Goal: Find specific page/section: Find specific page/section

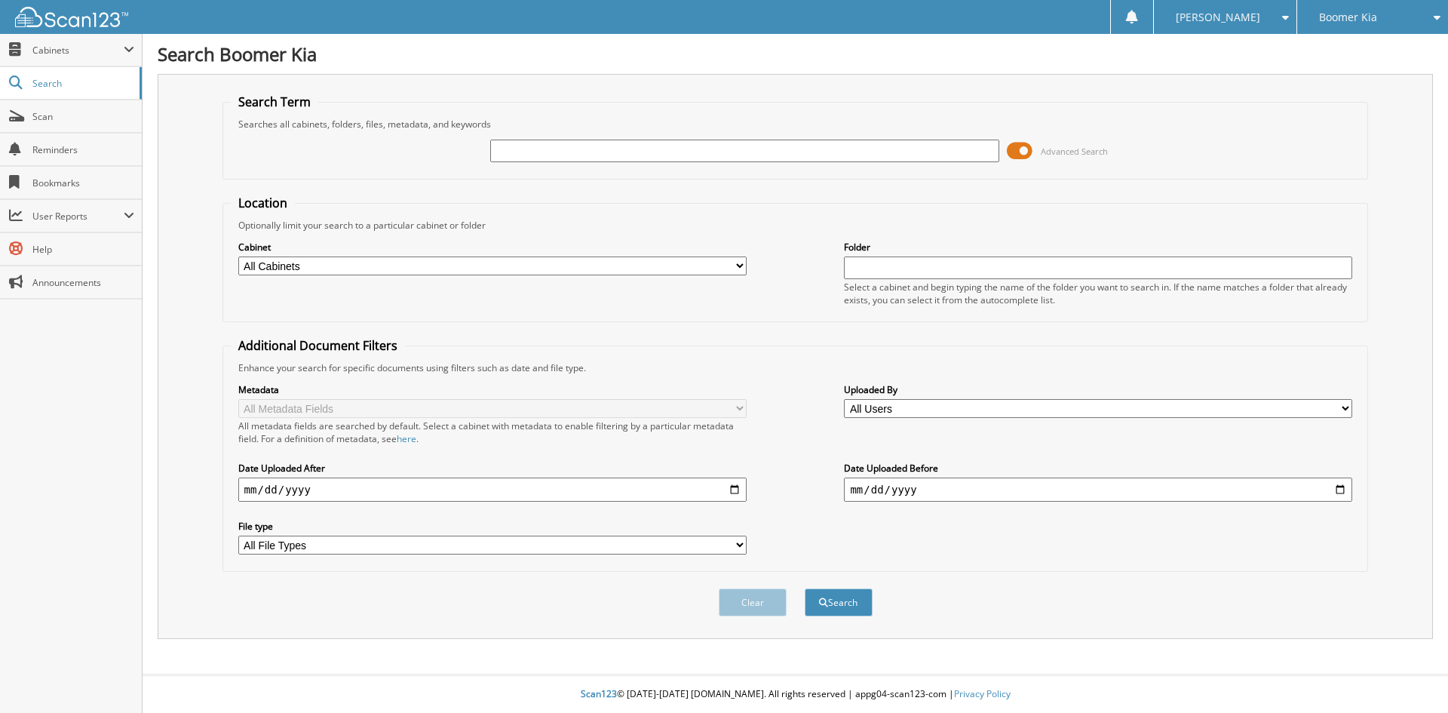
click at [654, 146] on input "text" at bounding box center [744, 151] width 508 height 23
type input "113544"
click at [805, 588] on button "Search" at bounding box center [839, 602] width 68 height 28
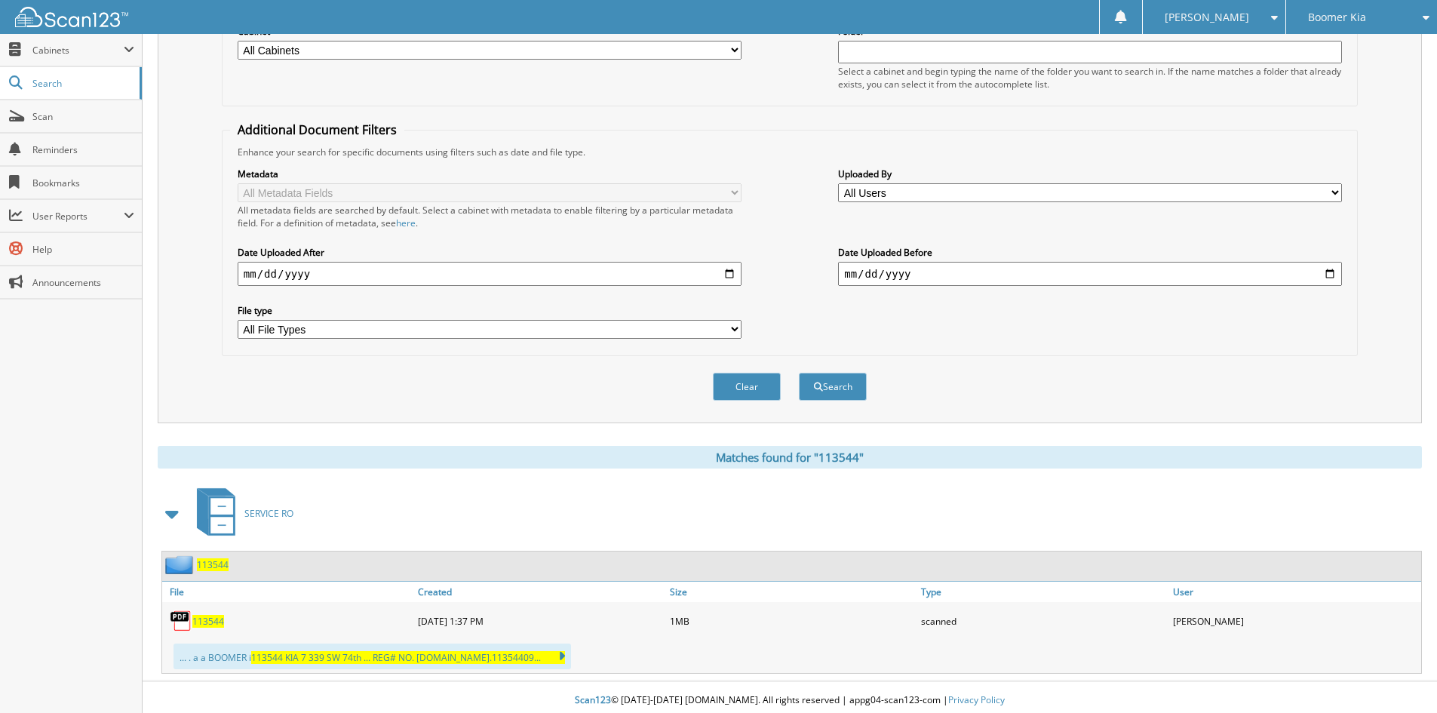
scroll to position [223, 0]
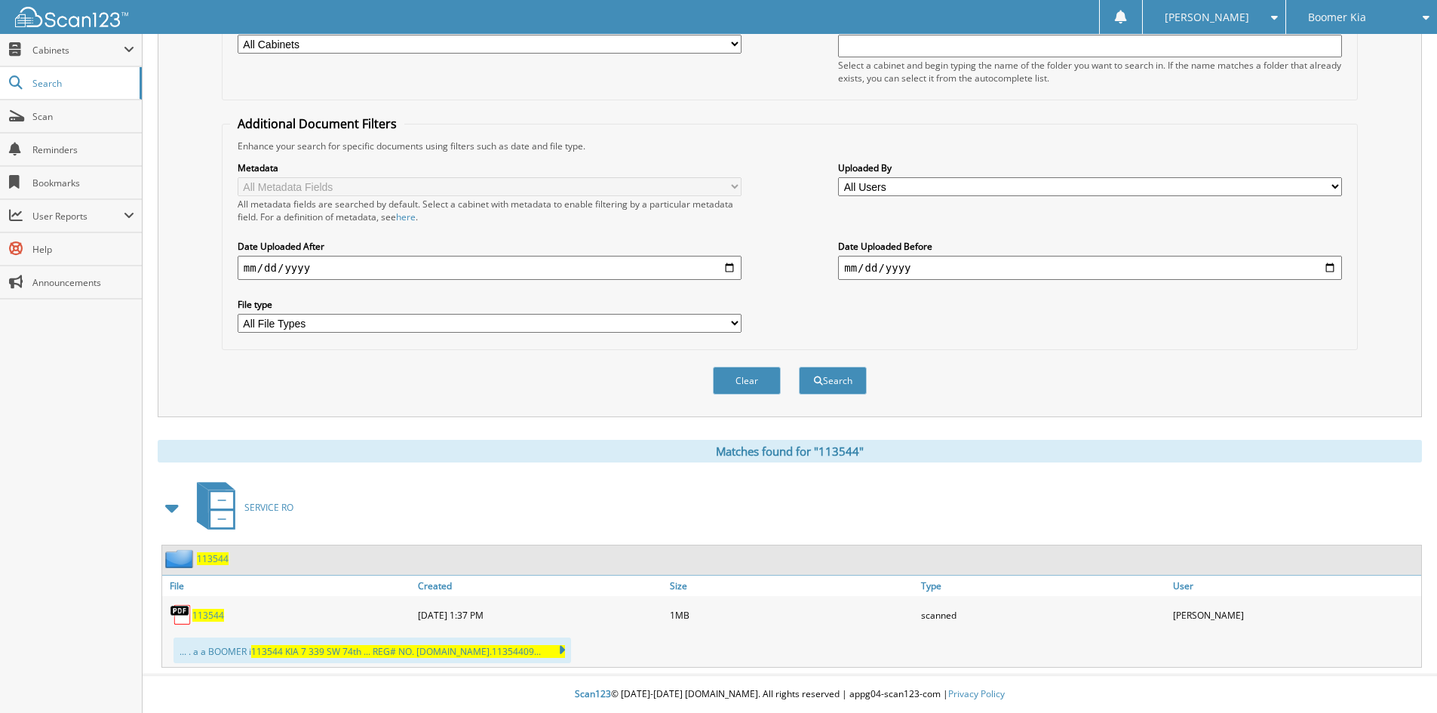
click at [201, 613] on span "113544" at bounding box center [208, 615] width 32 height 13
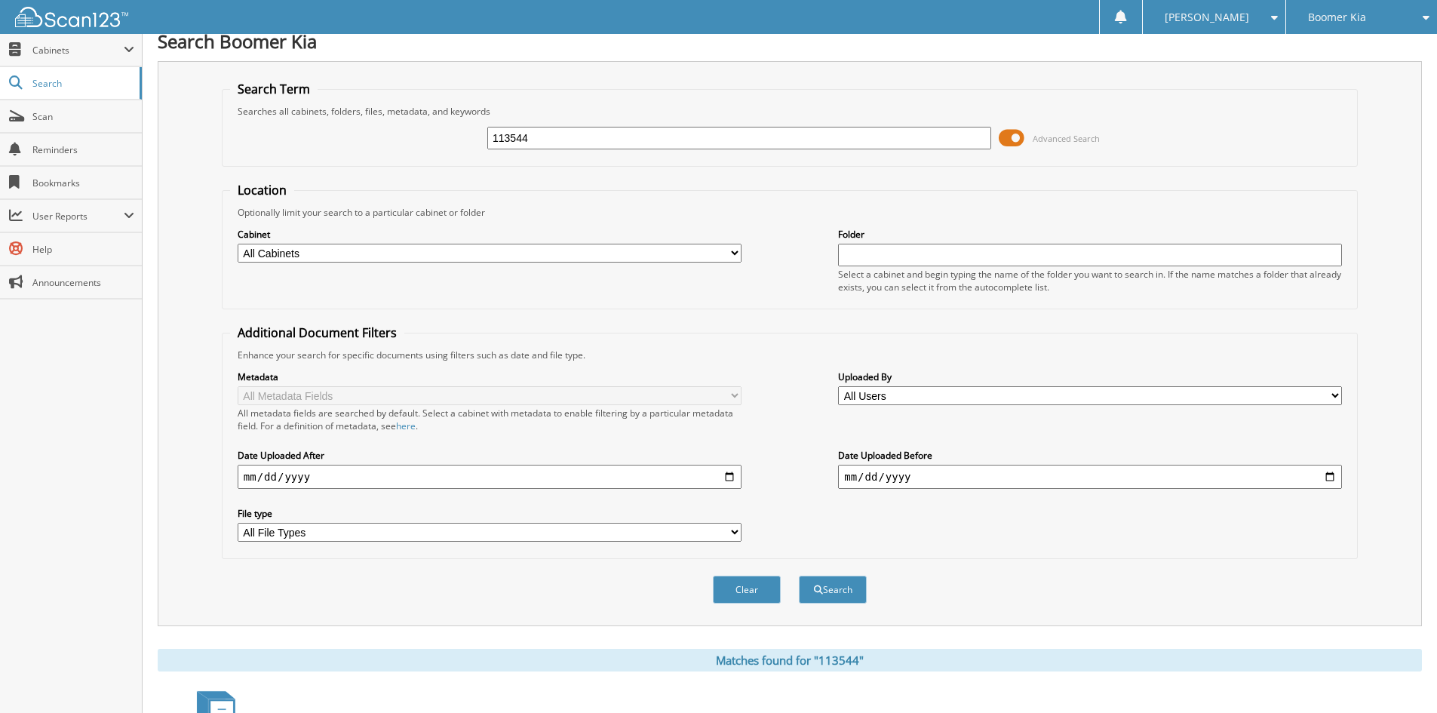
scroll to position [0, 0]
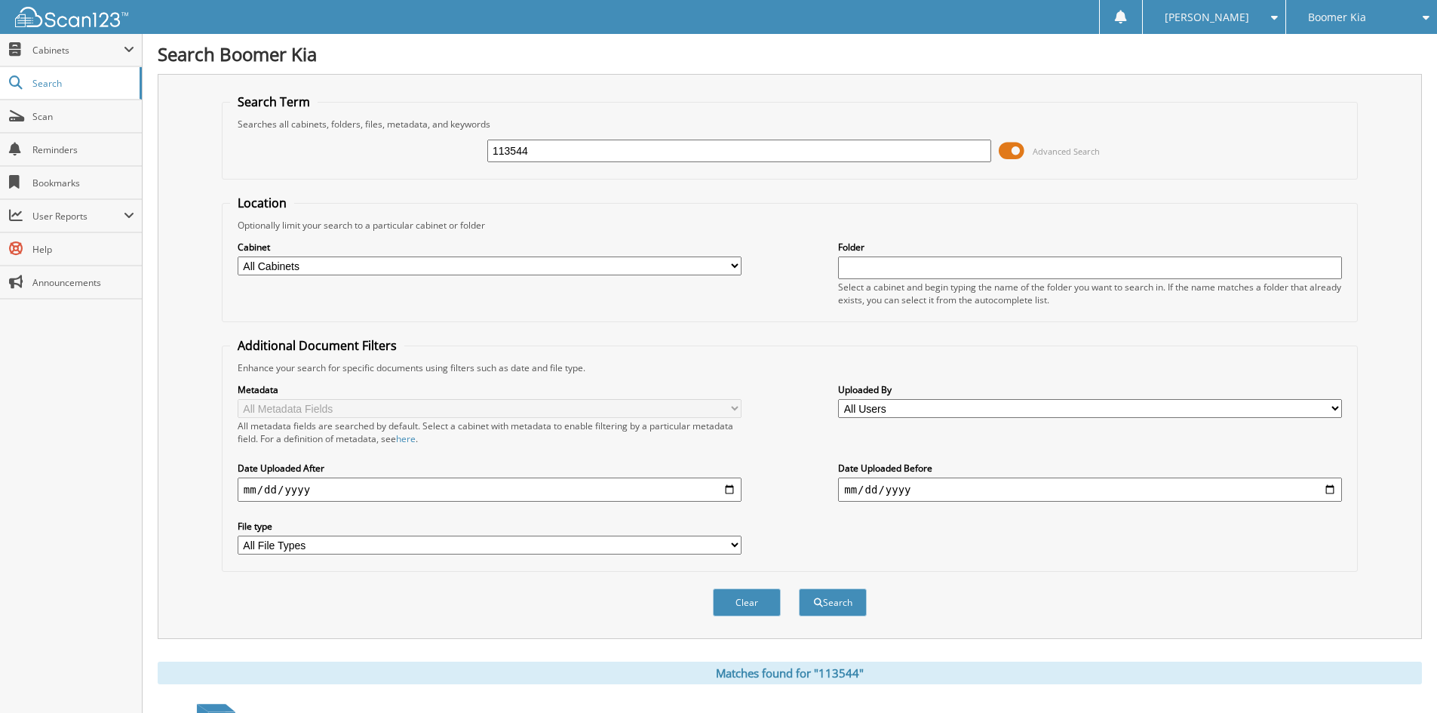
drag, startPoint x: 542, startPoint y: 146, endPoint x: 480, endPoint y: 156, distance: 62.0
click at [480, 156] on div "113544 Advanced Search" at bounding box center [789, 150] width 1119 height 41
type input "111839"
click at [799, 588] on button "Search" at bounding box center [833, 602] width 68 height 28
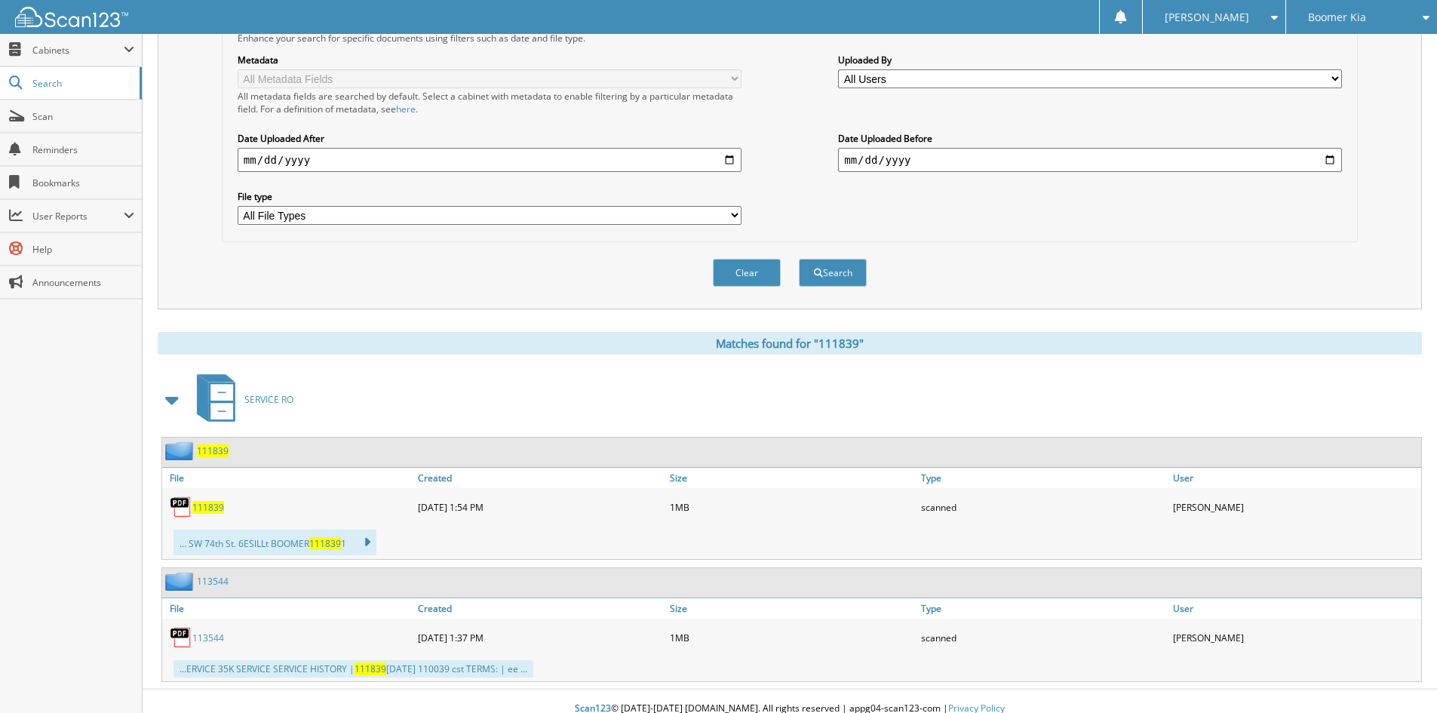
scroll to position [345, 0]
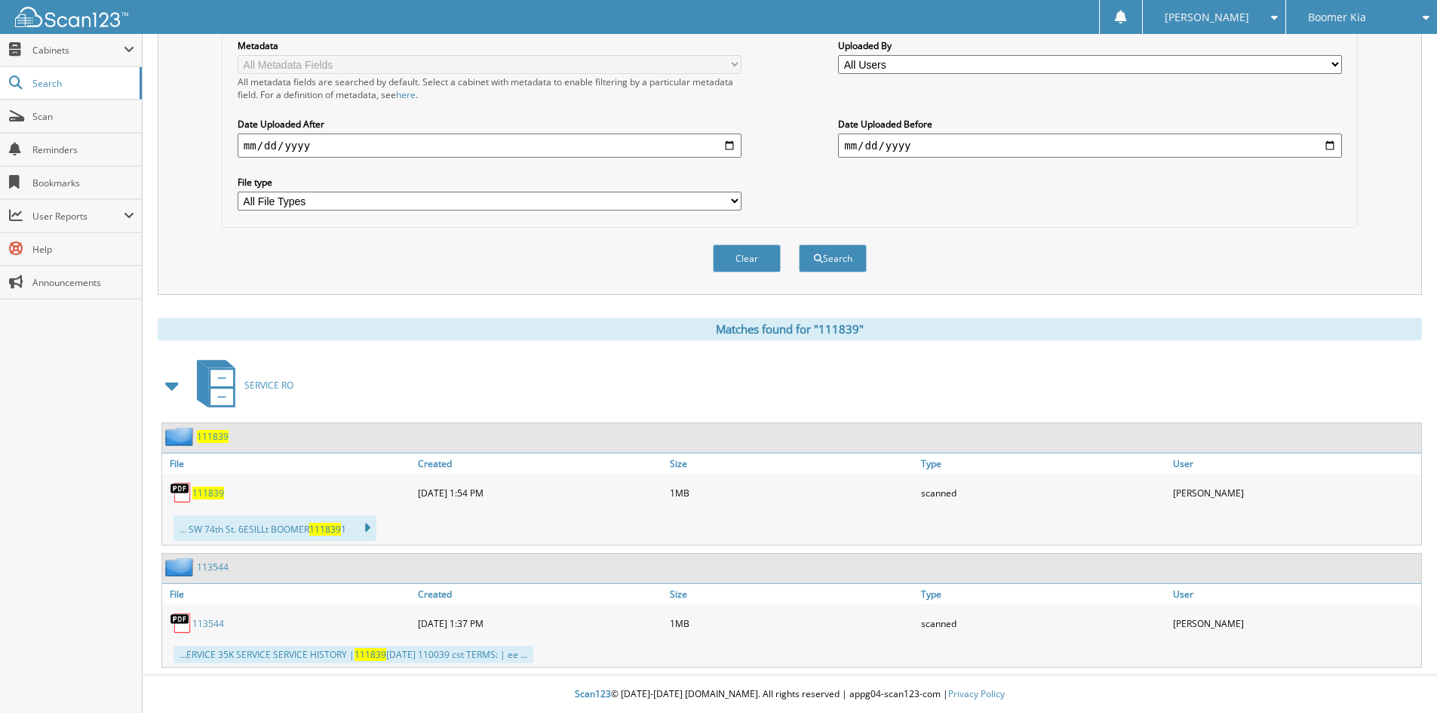
click at [209, 494] on span "111839" at bounding box center [208, 493] width 32 height 13
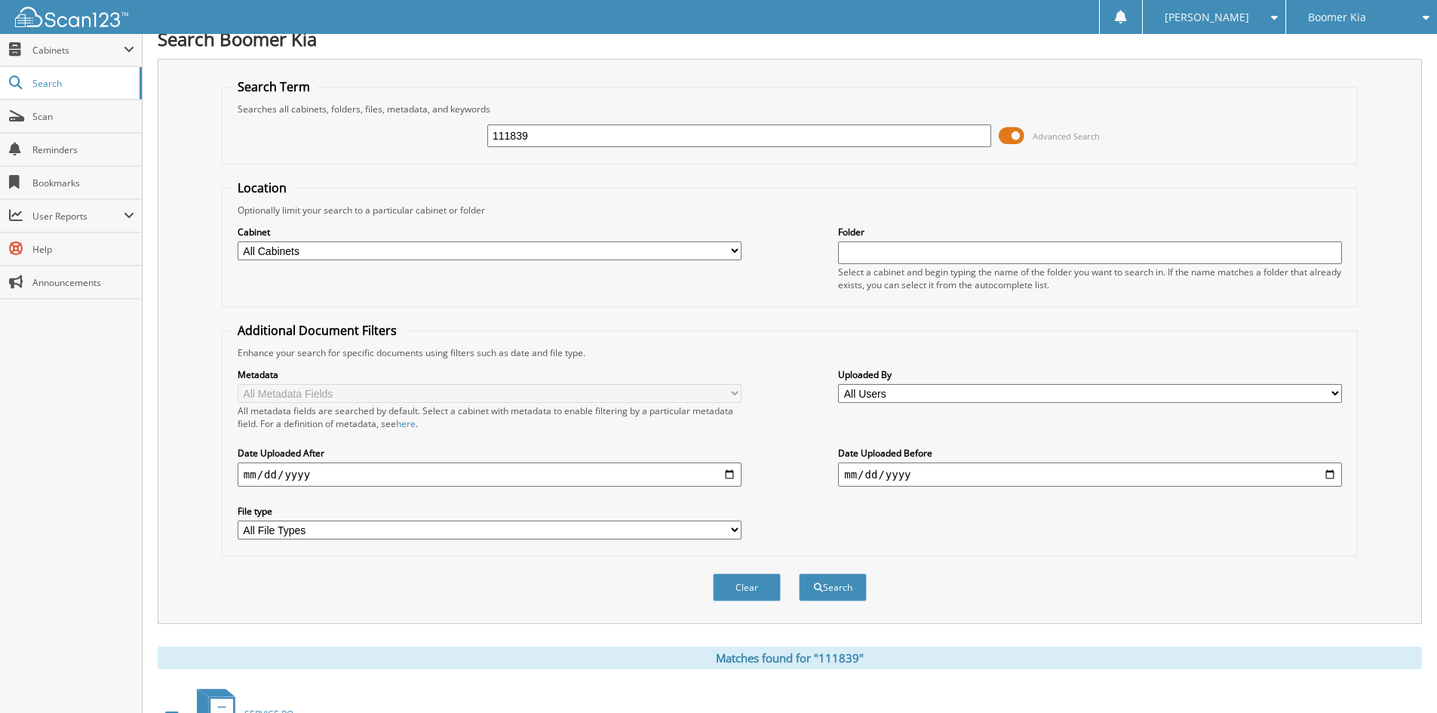
scroll to position [0, 0]
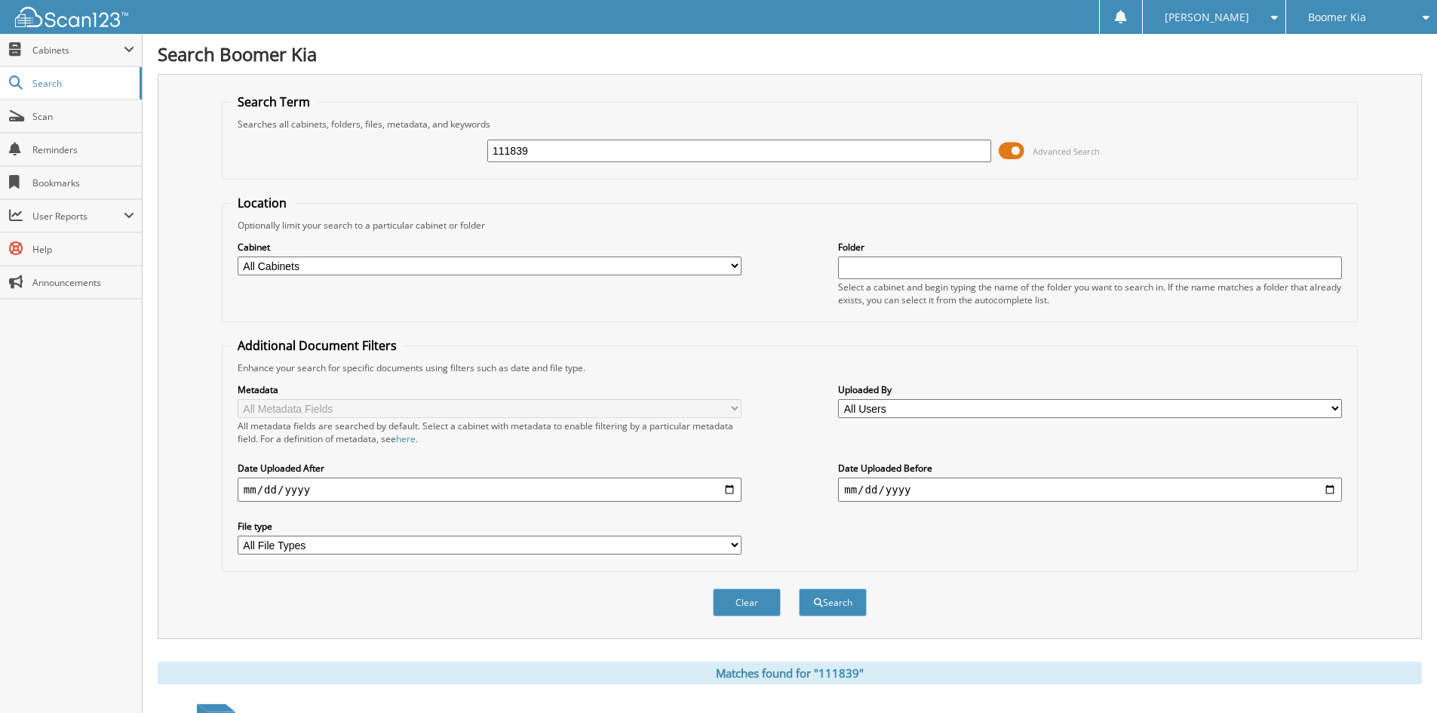
drag, startPoint x: 534, startPoint y: 145, endPoint x: 480, endPoint y: 154, distance: 55.1
click at [480, 154] on div "111839 Advanced Search" at bounding box center [789, 150] width 1119 height 41
type input "110039"
click at [799, 588] on button "Search" at bounding box center [833, 602] width 68 height 28
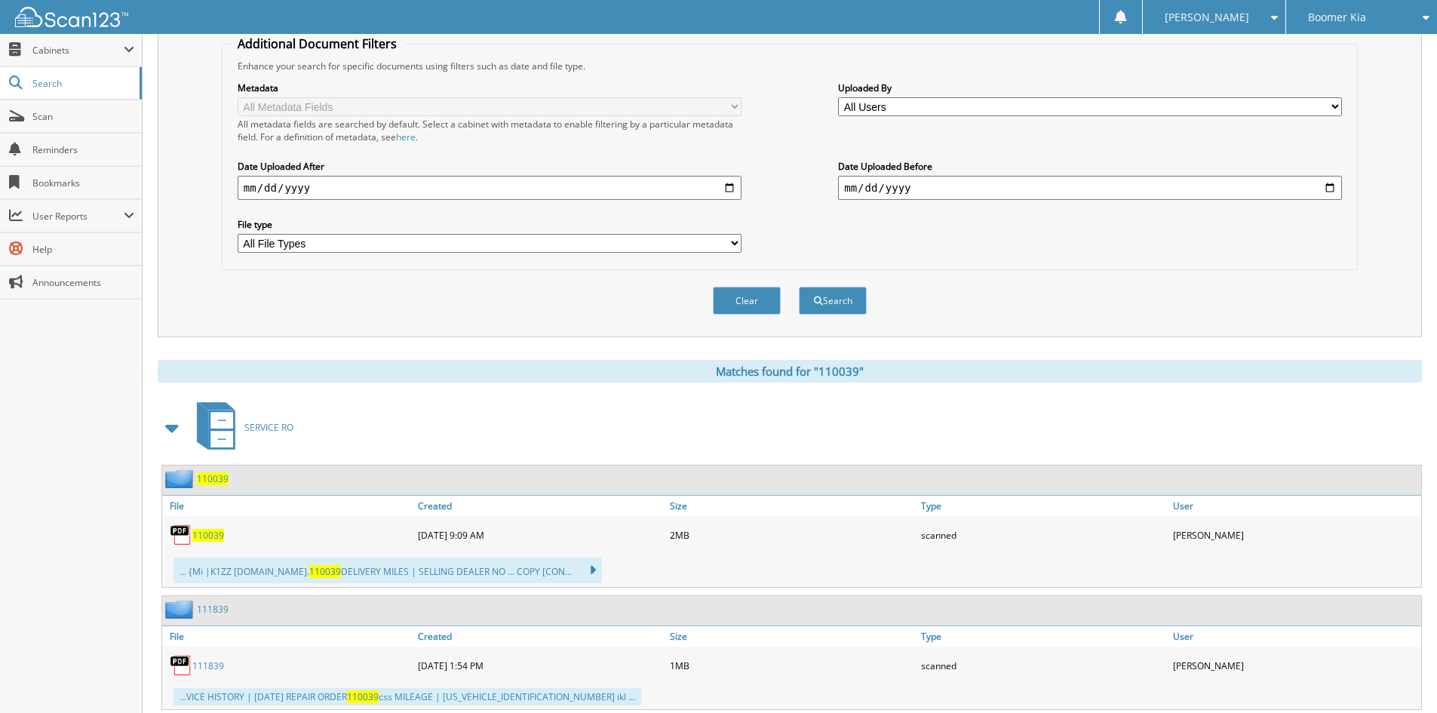
scroll to position [467, 0]
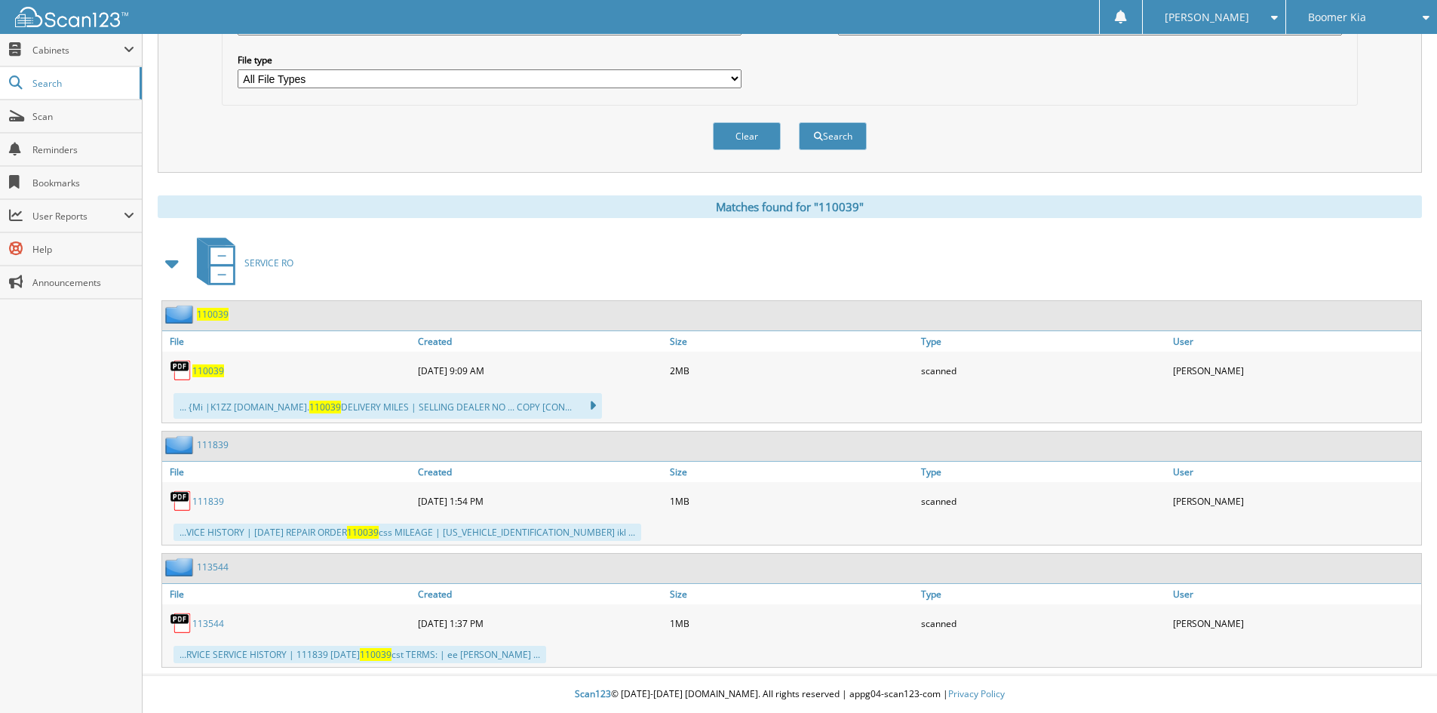
click at [216, 373] on span "110039" at bounding box center [208, 370] width 32 height 13
